Goal: Navigation & Orientation: Find specific page/section

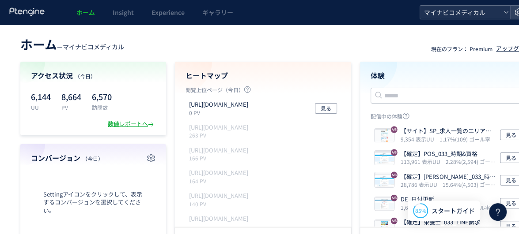
click at [416, 11] on span "マイナビコメディカル" at bounding box center [460, 12] width 79 height 13
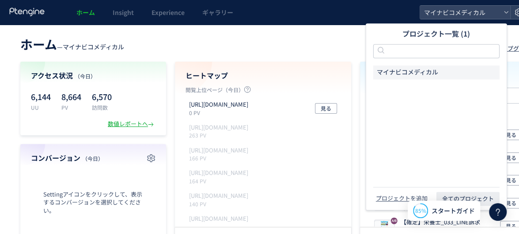
click at [416, 74] on span "マイナビコメディカル" at bounding box center [406, 72] width 61 height 9
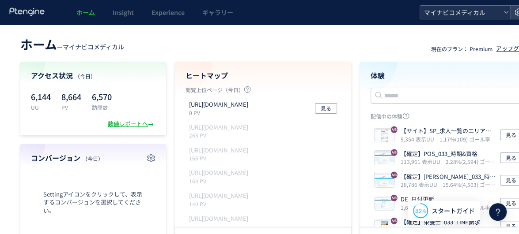
click at [416, 13] on span "マイナビコメディカル" at bounding box center [460, 12] width 79 height 13
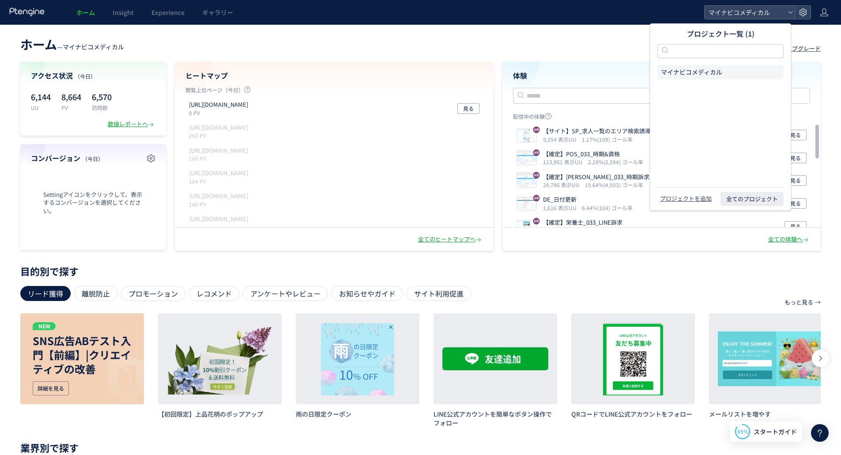
click at [344, 56] on div "ホーム — マイナビコメディカル 現在のプラン： Premium アップグレード アクセス状況 （[DATE]） 6,144 UU 8,664 PV 6,57…" at bounding box center [420, 142] width 841 height 217
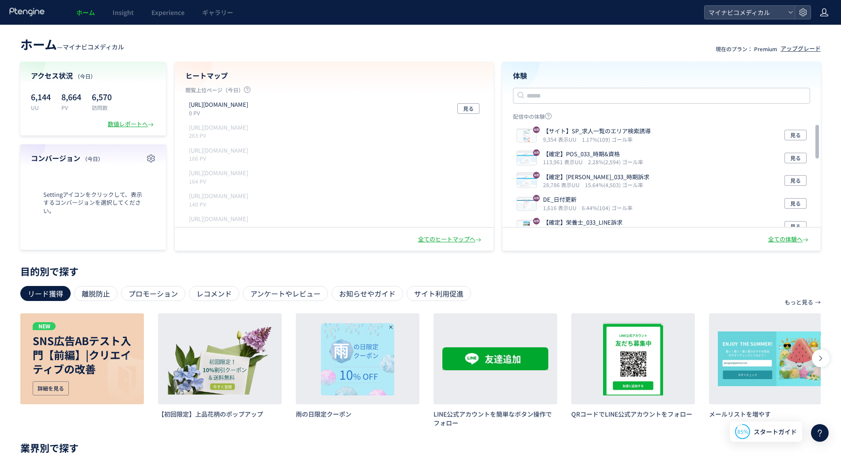
drag, startPoint x: 833, startPoint y: 17, endPoint x: 820, endPoint y: 15, distance: 13.4
click at [416, 17] on header "ホーム Insight Experience ギャラリー マイナビコメディカル" at bounding box center [420, 12] width 841 height 25
click at [416, 15] on icon at bounding box center [824, 12] width 9 height 9
click at [416, 36] on span "アカウント設定" at bounding box center [801, 34] width 43 height 9
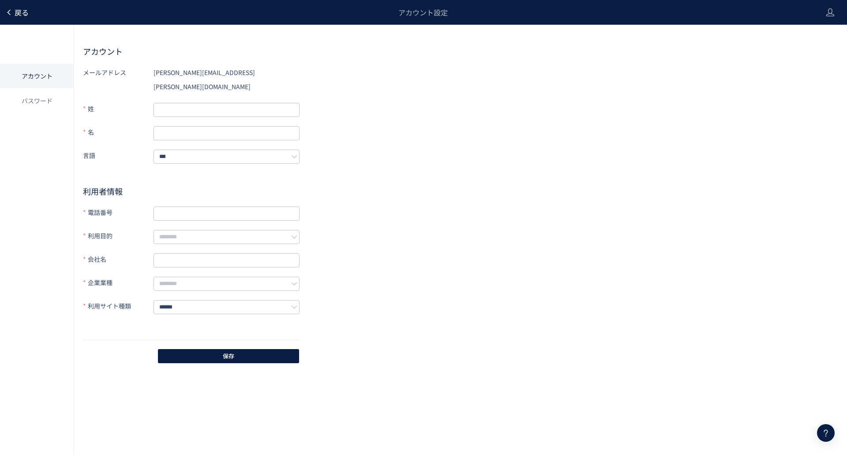
click at [21, 15] on span "戻る" at bounding box center [22, 12] width 14 height 11
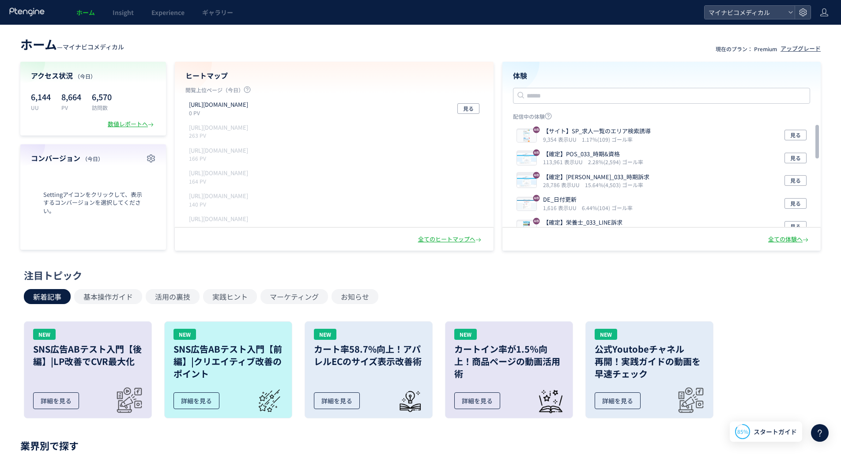
click at [23, 13] on use at bounding box center [26, 12] width 35 height 8
click at [416, 16] on span "マイナビコメディカル" at bounding box center [745, 12] width 79 height 13
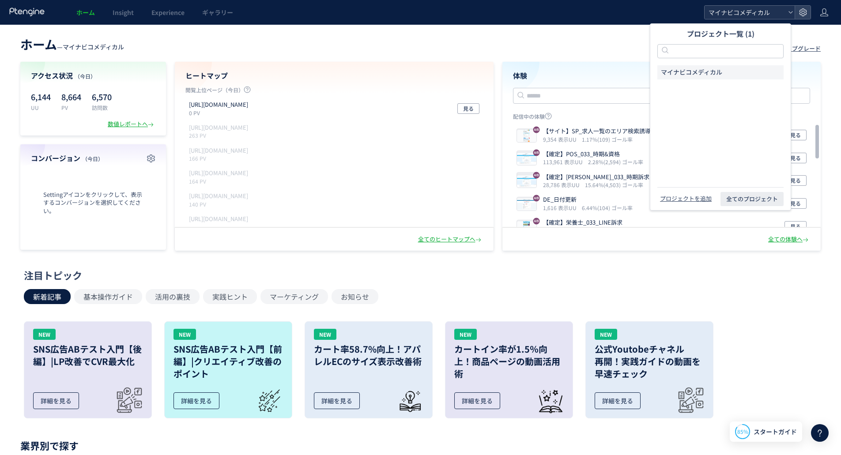
click at [416, 19] on span "マイナビコメディカル" at bounding box center [745, 12] width 79 height 13
click at [416, 11] on span "マイナビコメディカル" at bounding box center [745, 12] width 79 height 13
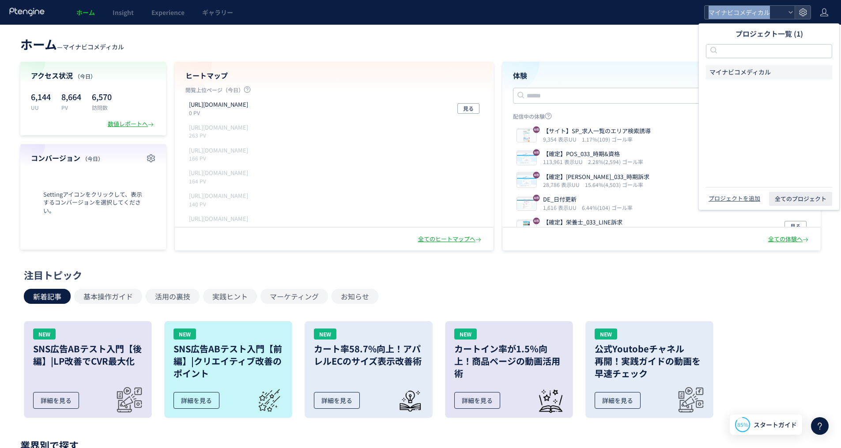
click at [416, 11] on span "マイナビコメディカル" at bounding box center [745, 12] width 79 height 13
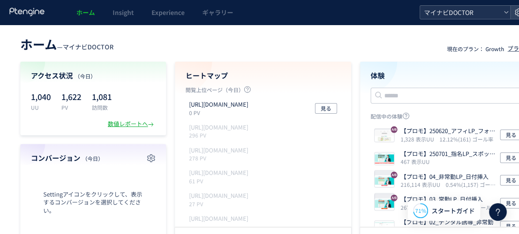
click at [450, 13] on span "マイナビDOCTOR" at bounding box center [460, 12] width 79 height 13
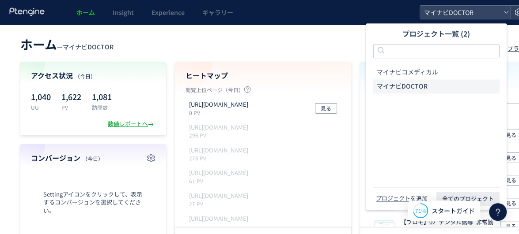
click at [265, 50] on header "ホーム — マイナビDOCTOR 現在のプラン： Growth プラン詳細" at bounding box center [278, 43] width 516 height 19
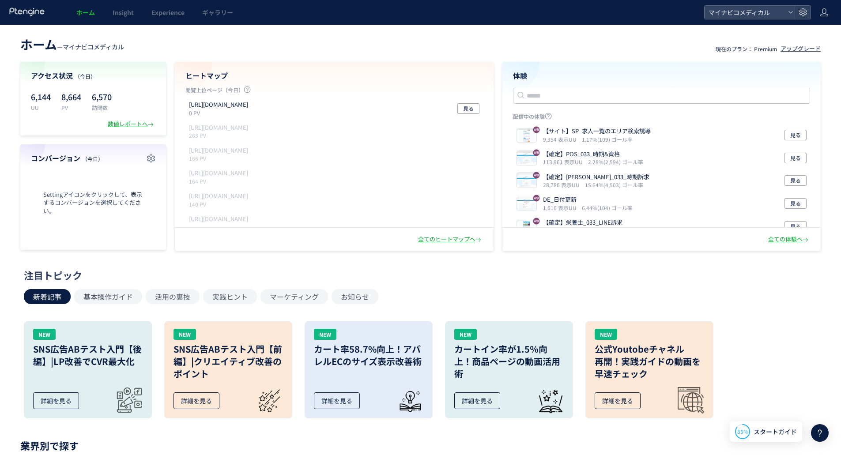
click at [769, 20] on header "ホーム Insight Experience ギャラリー マイナビコメディカル" at bounding box center [420, 12] width 841 height 25
click at [767, 16] on span "マイナビコメディカル" at bounding box center [745, 12] width 79 height 13
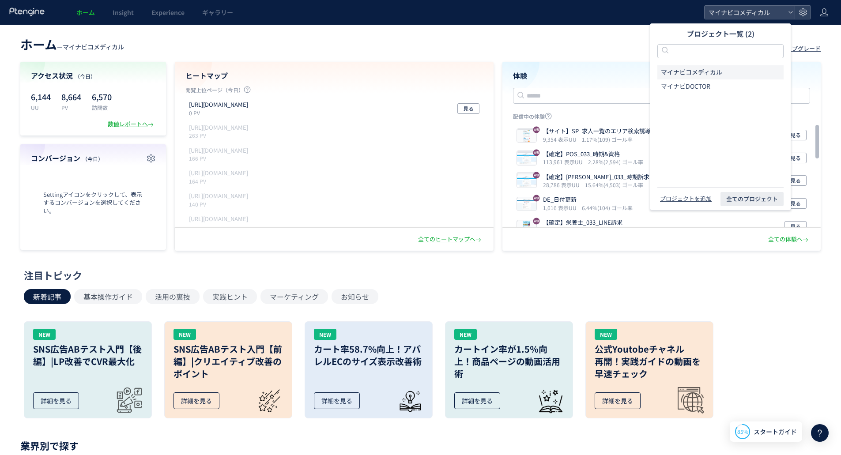
drag, startPoint x: 622, startPoint y: 18, endPoint x: 726, endPoint y: 20, distance: 103.7
click at [623, 18] on div "ホーム Insight Experience ギャラリー" at bounding box center [352, 12] width 704 height 25
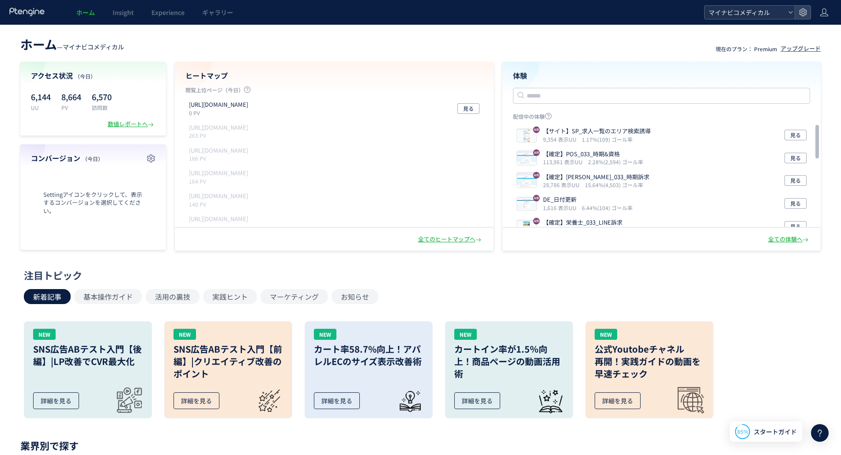
click at [781, 10] on span "マイナビコメディカル" at bounding box center [745, 12] width 79 height 13
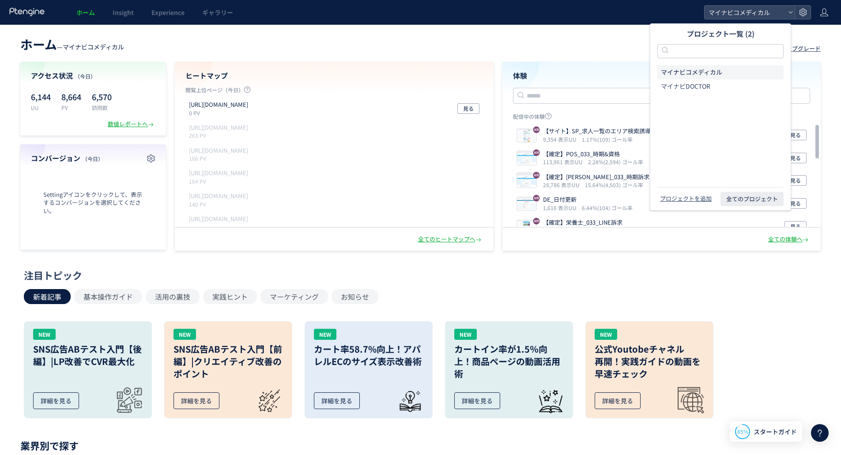
click at [536, 33] on div "ホーム — マイナビコメディカル 現在のプラン： Premium アップグレード アクセス状況 （今日） 6,144 UU 8,664 PV 6,570 訪問…" at bounding box center [420, 383] width 841 height 717
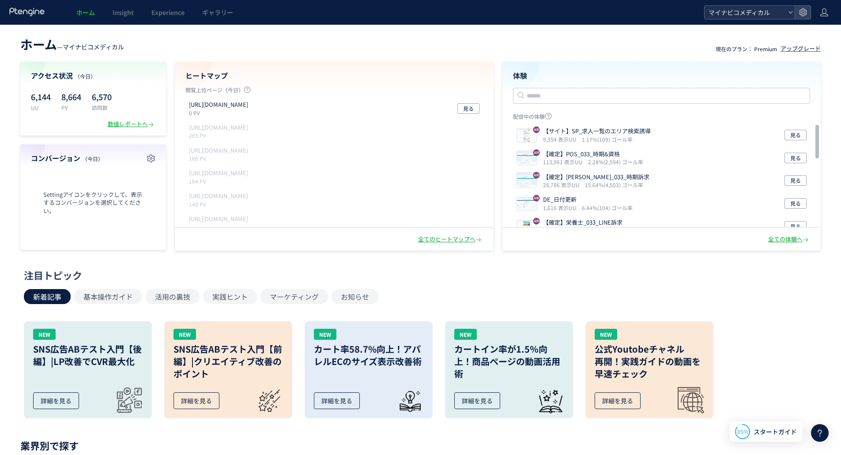
click at [714, 8] on span "マイナビコメディカル" at bounding box center [745, 12] width 79 height 13
